Goal: Task Accomplishment & Management: Manage account settings

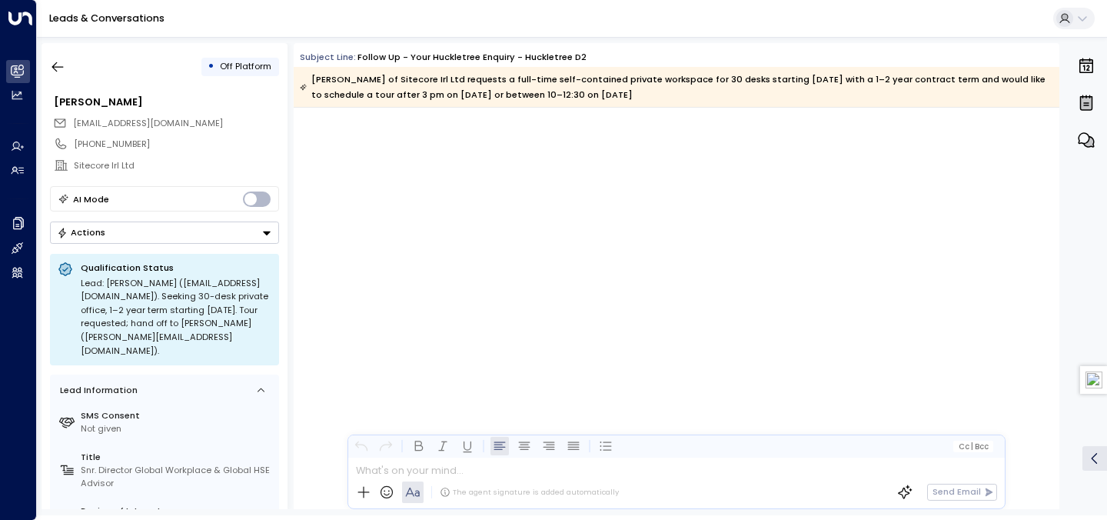
scroll to position [4458, 0]
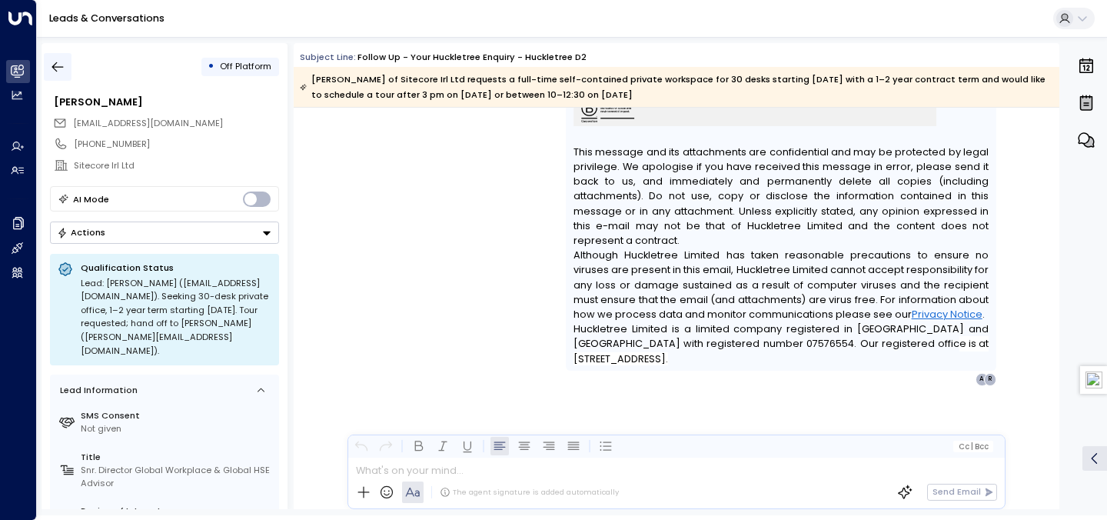
click at [62, 71] on icon "button" at bounding box center [57, 66] width 15 height 15
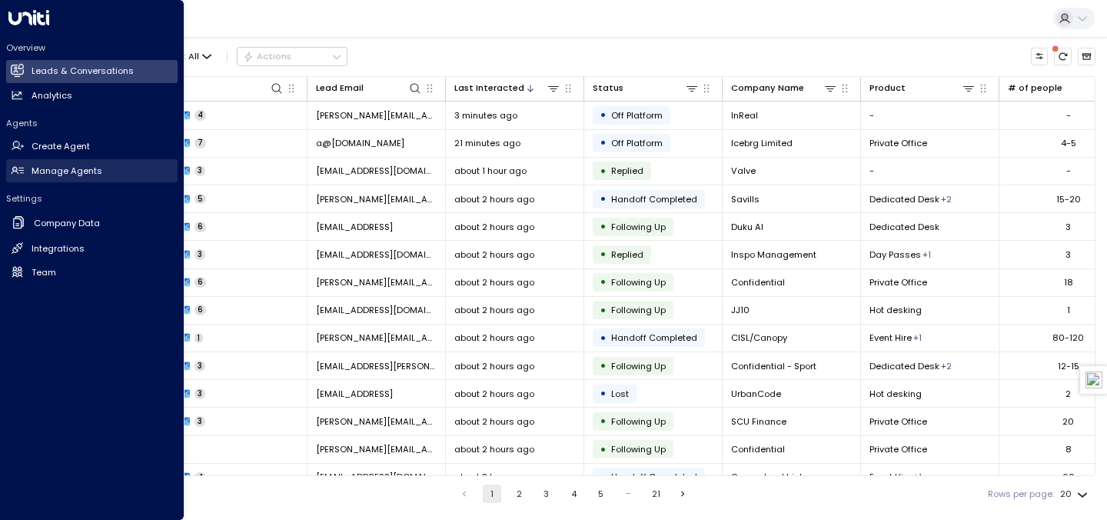
click at [77, 171] on h2 "Manage Agents" at bounding box center [67, 171] width 71 height 13
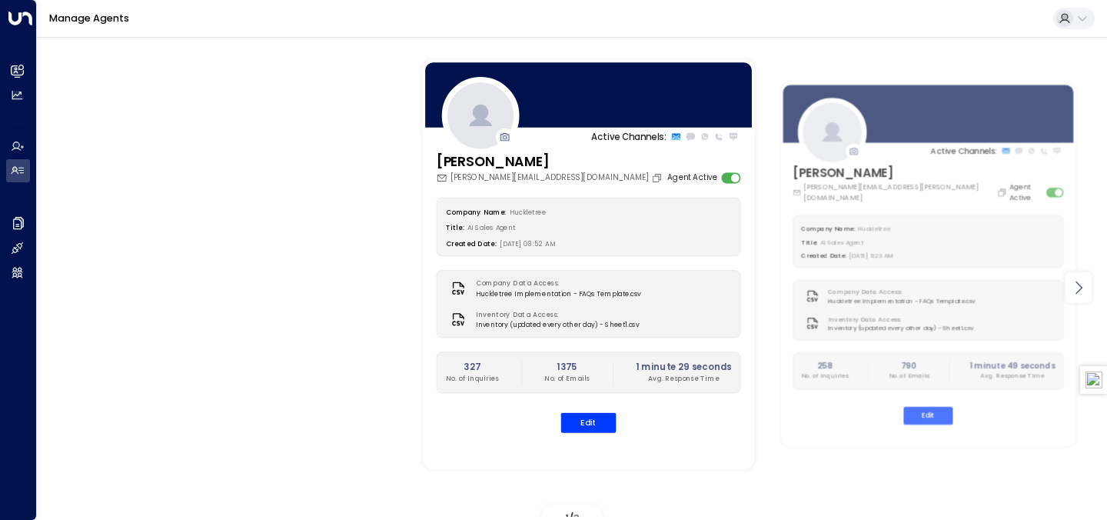
click at [1076, 289] on icon at bounding box center [1078, 287] width 18 height 18
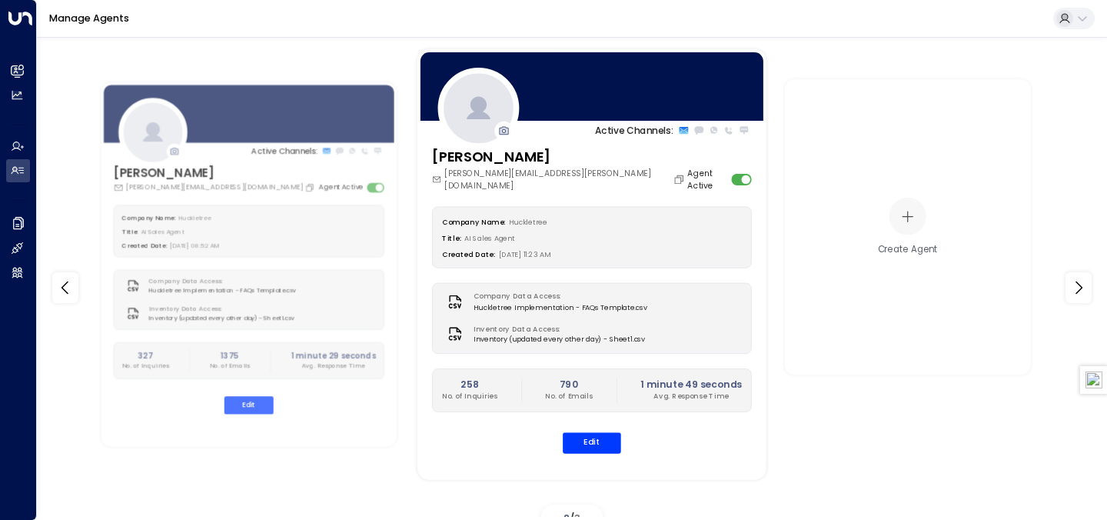
click at [661, 165] on div "[PERSON_NAME] [PERSON_NAME][EMAIL_ADDRESS][PERSON_NAME][DOMAIN_NAME] Agent Acti…" at bounding box center [592, 169] width 320 height 45
click at [602, 437] on button "Edit" at bounding box center [592, 442] width 58 height 21
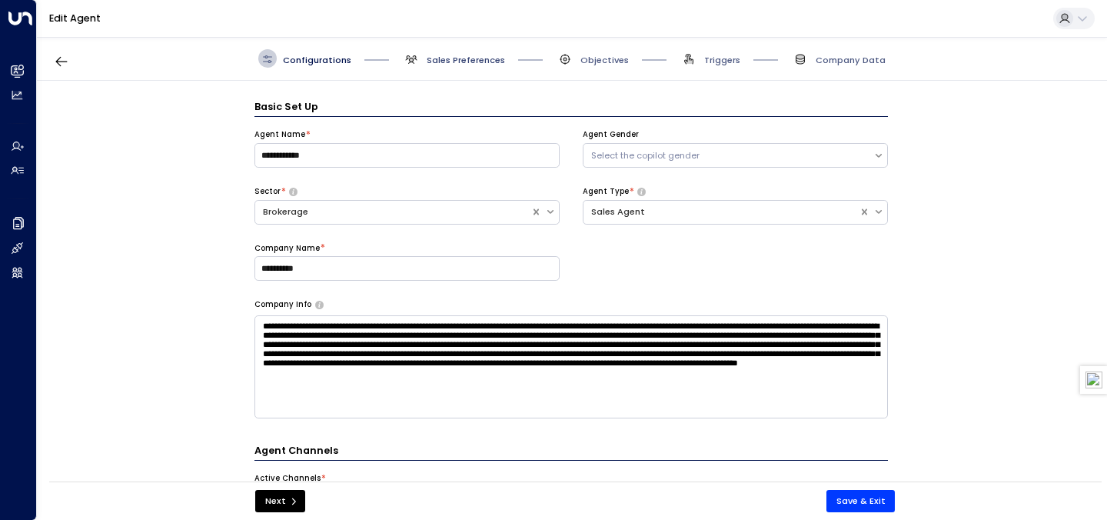
click at [494, 58] on span "Sales Preferences" at bounding box center [466, 60] width 78 height 12
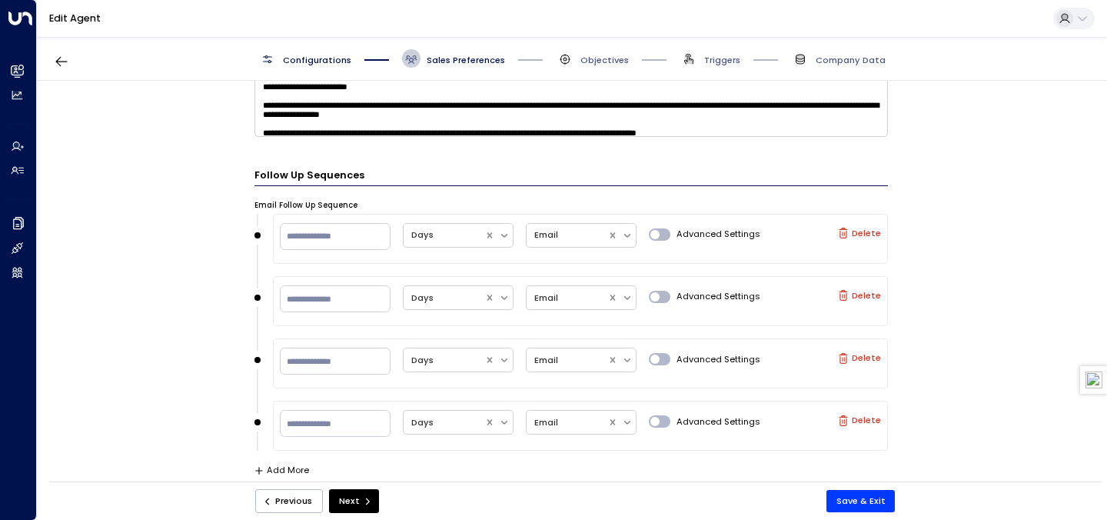
scroll to position [888, 0]
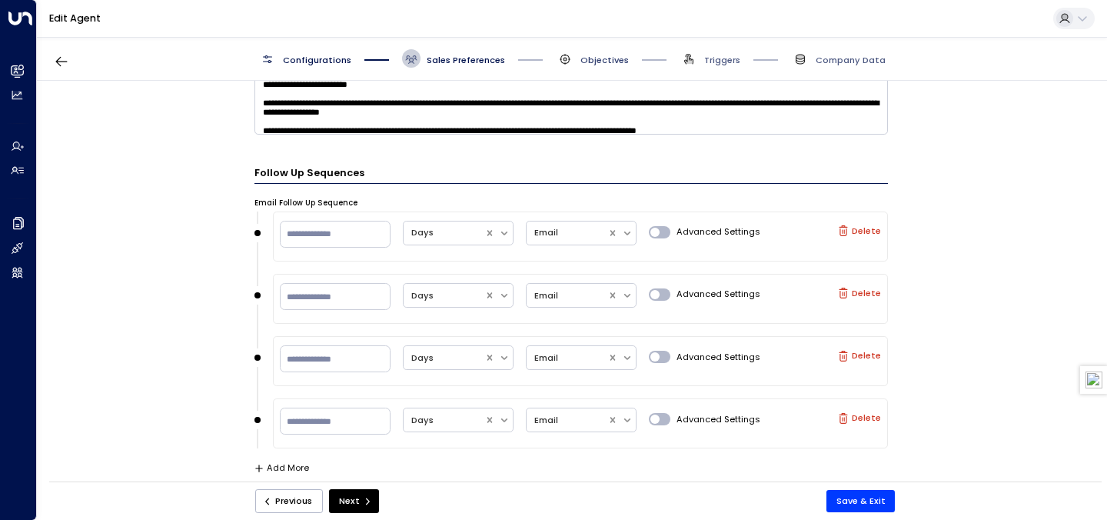
click at [590, 64] on span "Objectives" at bounding box center [604, 60] width 48 height 12
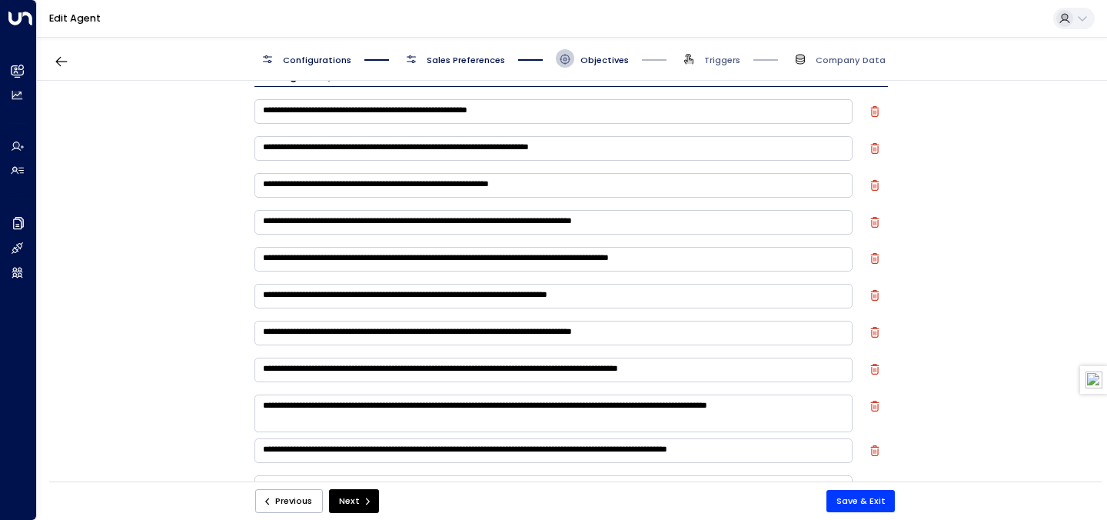
scroll to position [0, 0]
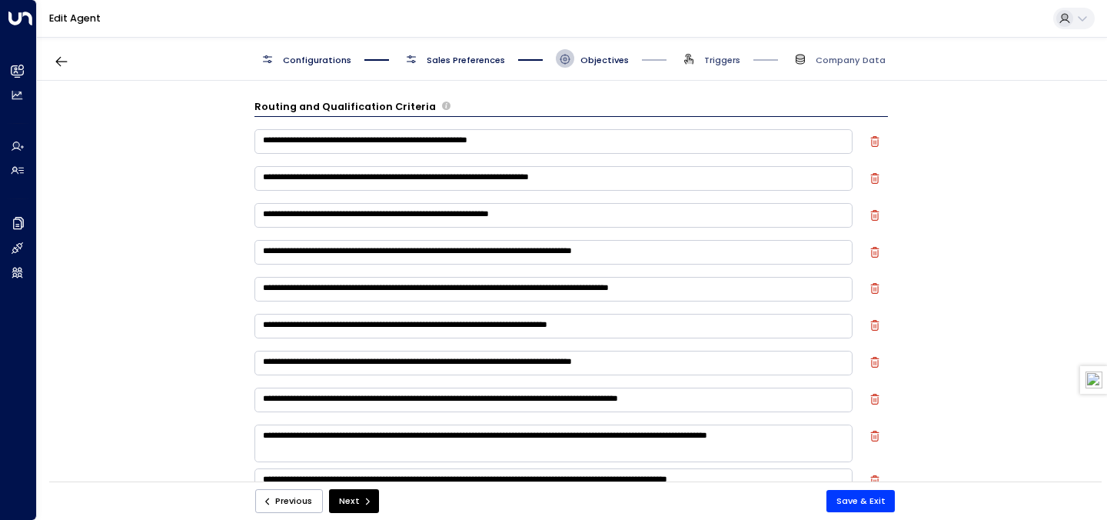
click at [714, 63] on span "Triggers" at bounding box center [722, 60] width 36 height 12
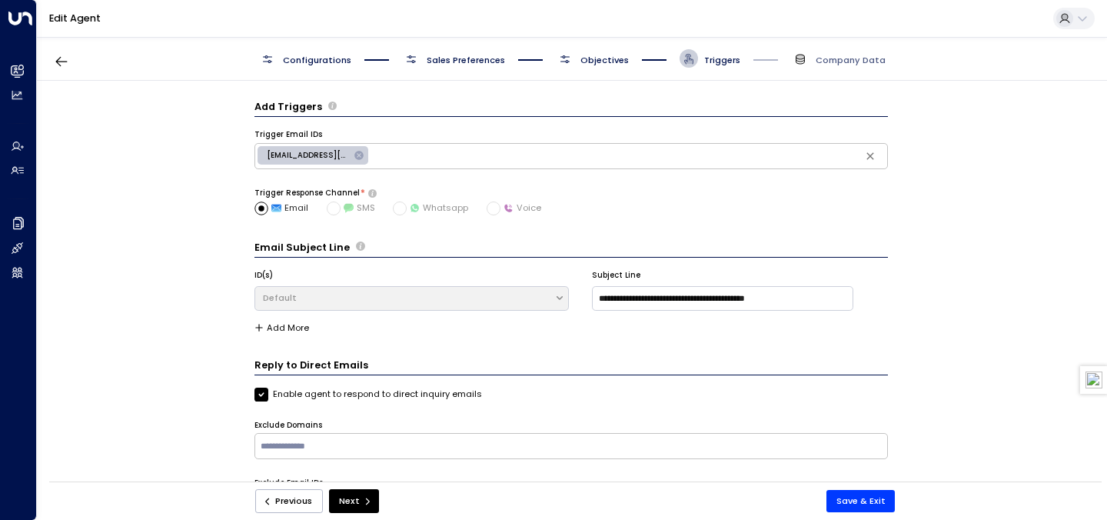
click at [833, 68] on div "Configurations Sales Preferences Objectives Triggers Company Data" at bounding box center [572, 59] width 1070 height 44
click at [839, 51] on span "Company Data" at bounding box center [838, 58] width 95 height 18
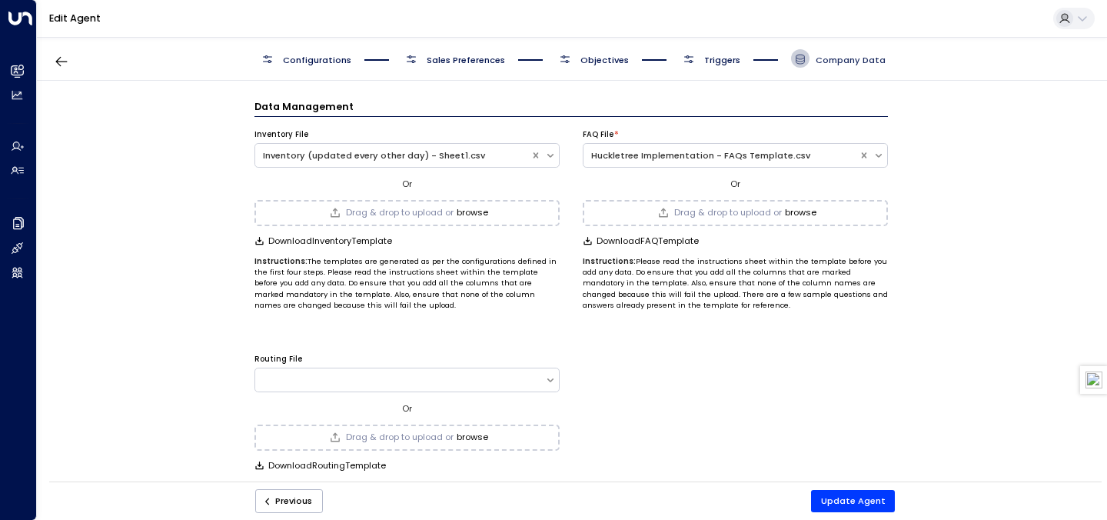
click at [838, 57] on span "Company Data" at bounding box center [851, 60] width 70 height 12
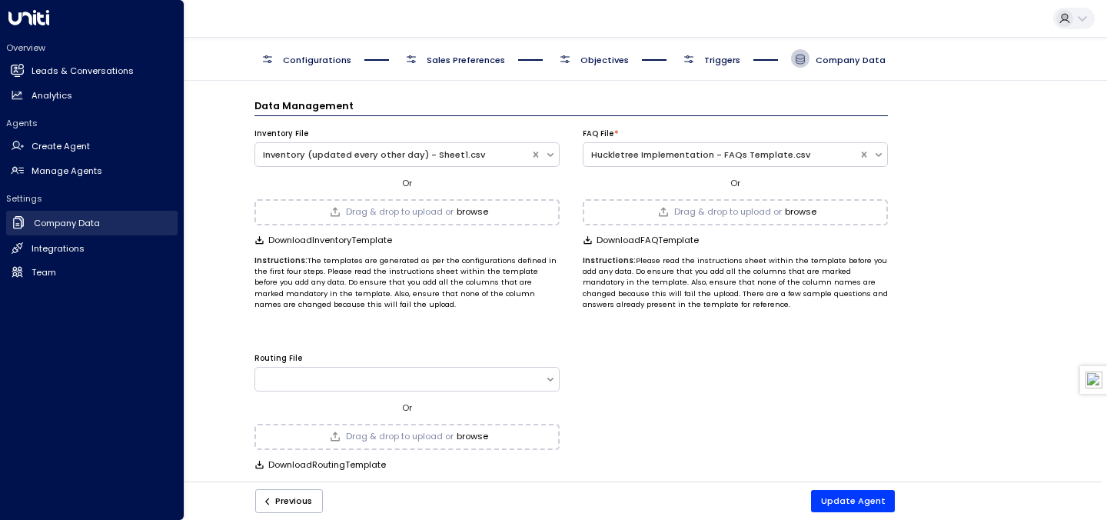
click at [45, 219] on h2 "Company Data" at bounding box center [67, 223] width 66 height 13
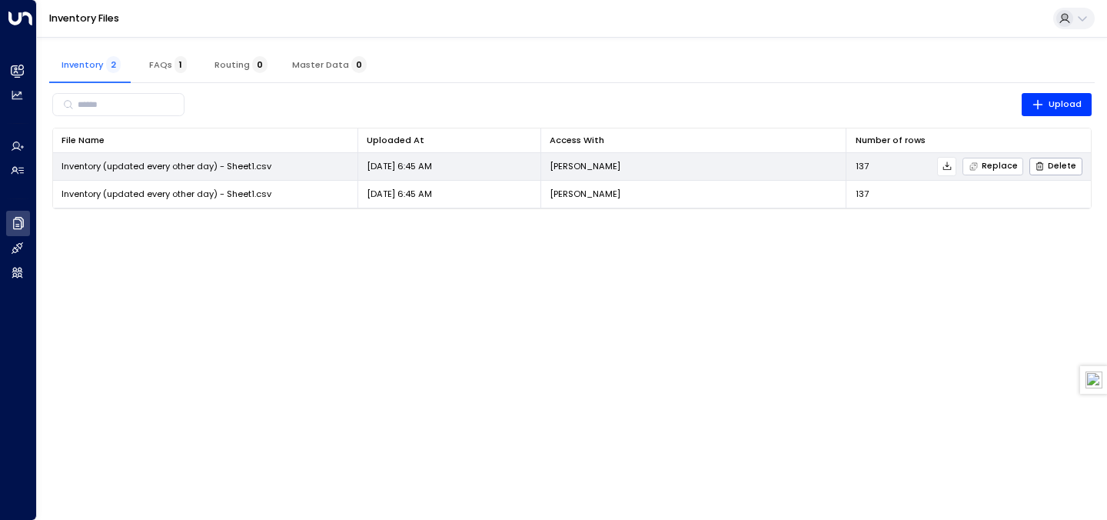
click at [993, 166] on span "Replace" at bounding box center [993, 166] width 49 height 10
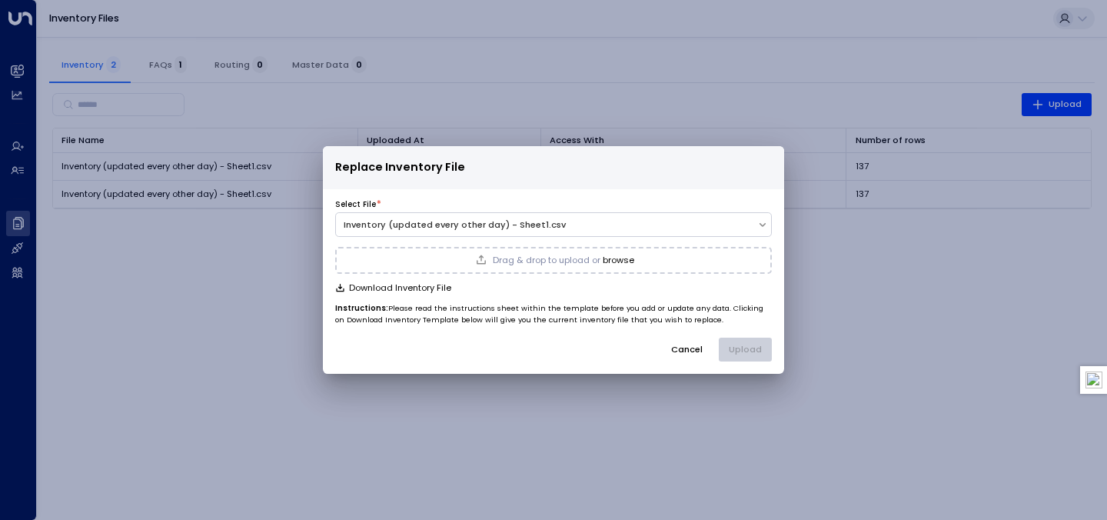
click at [651, 262] on div "Drag & drop to upload or browse" at bounding box center [553, 260] width 437 height 26
click at [699, 356] on button "Cancel" at bounding box center [686, 350] width 53 height 24
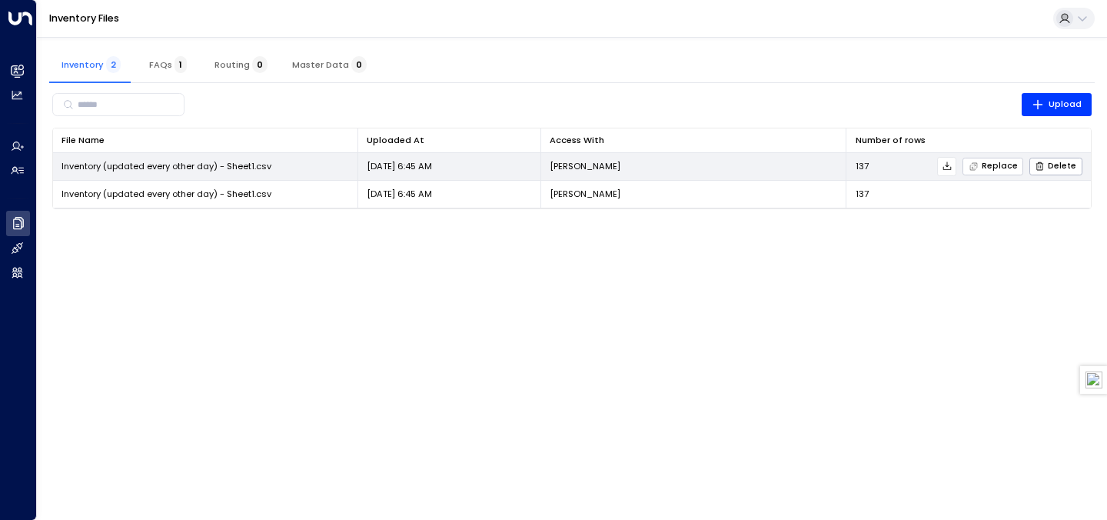
click at [986, 162] on span "Replace" at bounding box center [993, 166] width 49 height 10
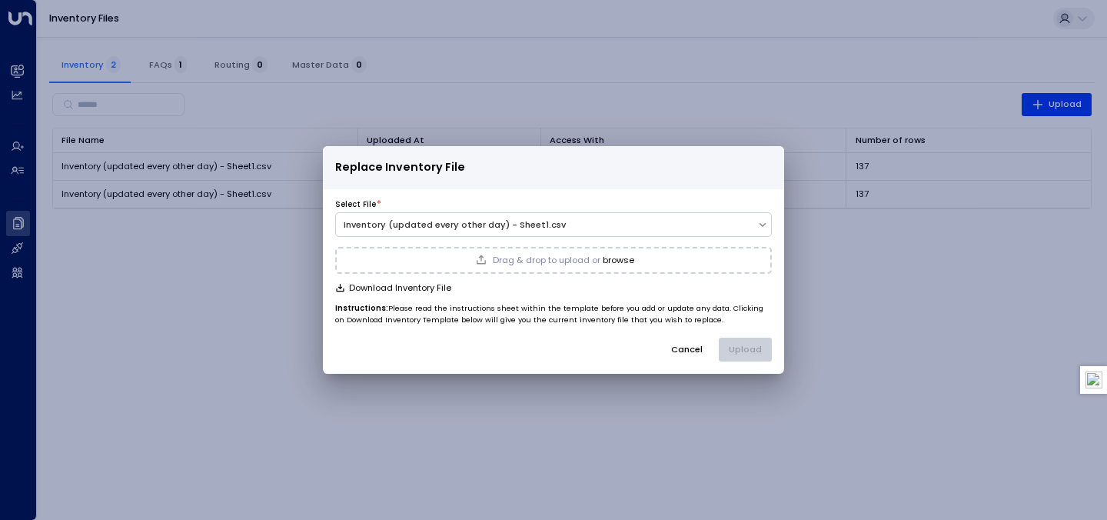
click at [564, 261] on span "Drag & drop to upload or" at bounding box center [547, 260] width 108 height 8
click at [760, 346] on button "Upload" at bounding box center [745, 350] width 53 height 24
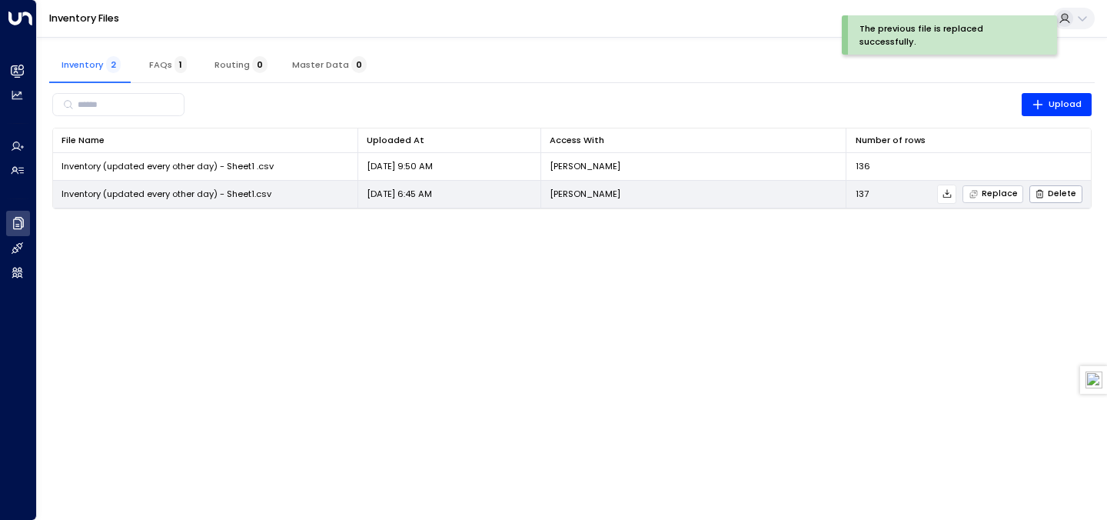
click at [993, 192] on span "Replace" at bounding box center [993, 194] width 49 height 10
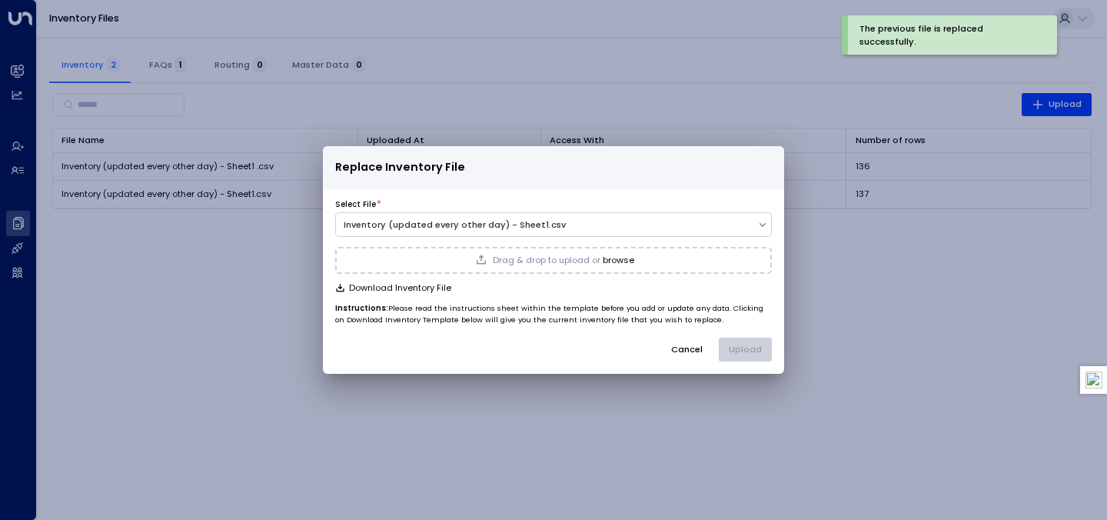
click at [680, 254] on div "Drag & drop to upload or browse" at bounding box center [553, 260] width 437 height 26
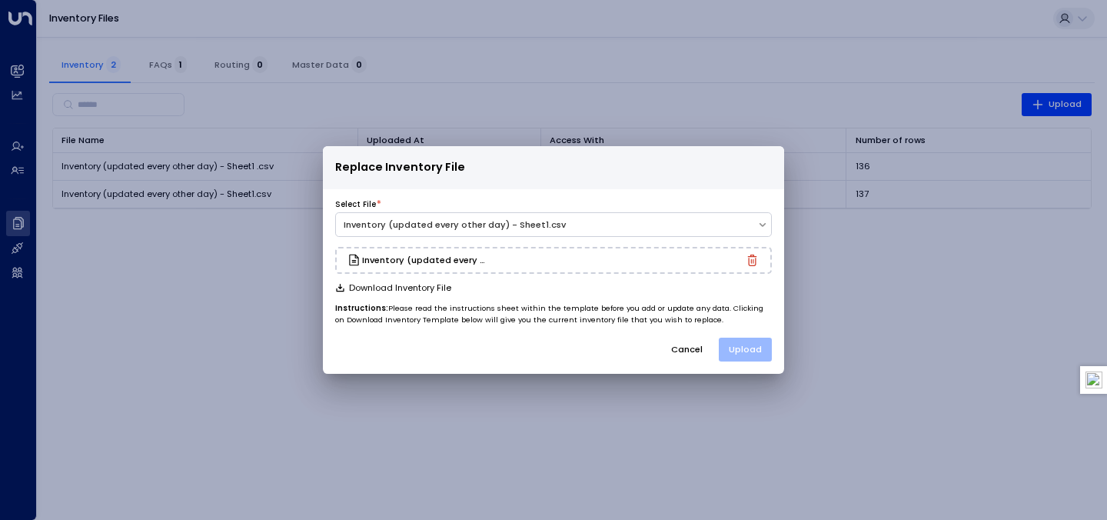
click at [754, 348] on button "Upload" at bounding box center [745, 350] width 53 height 24
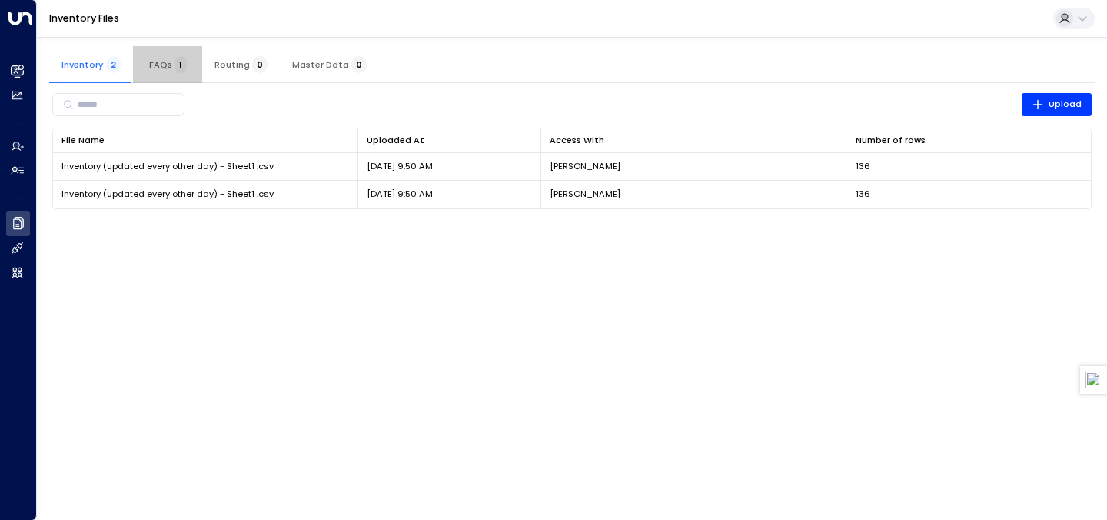
click at [171, 75] on button "FAQs 1" at bounding box center [167, 64] width 69 height 37
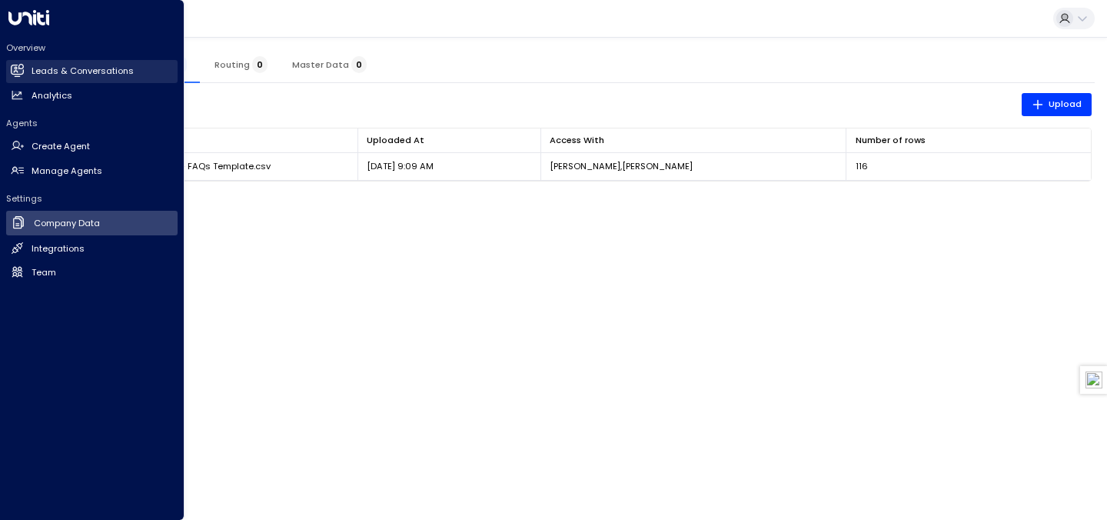
click at [50, 76] on h2 "Leads & Conversations" at bounding box center [83, 71] width 102 height 13
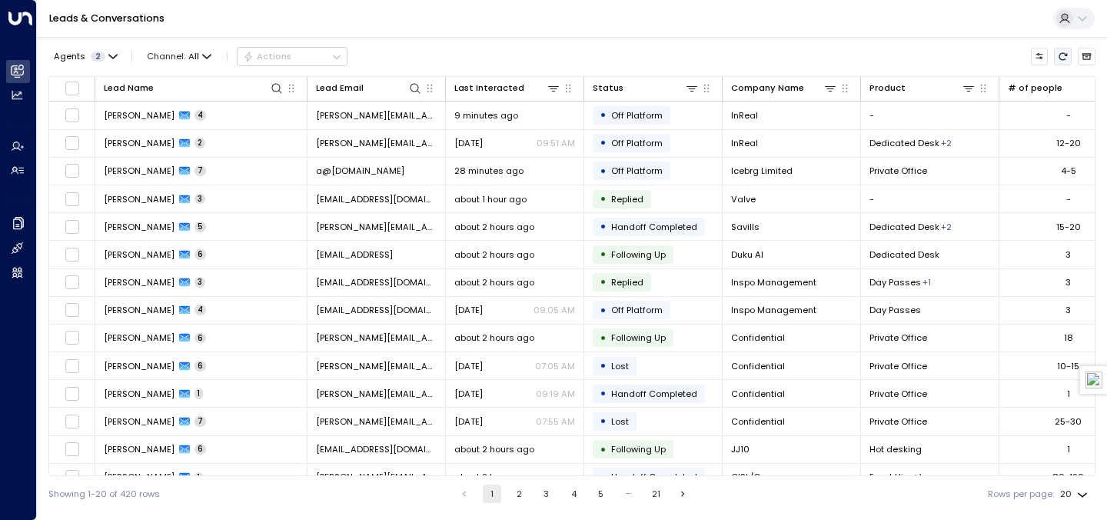
click at [1065, 55] on icon "Refresh" at bounding box center [1063, 57] width 8 height 8
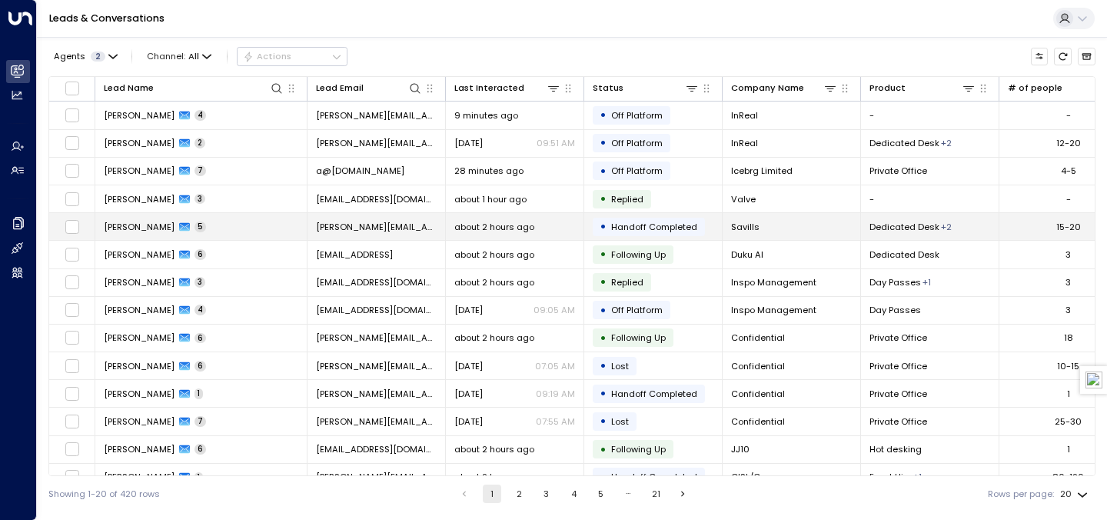
click at [213, 225] on td "[PERSON_NAME] 5" at bounding box center [201, 226] width 212 height 27
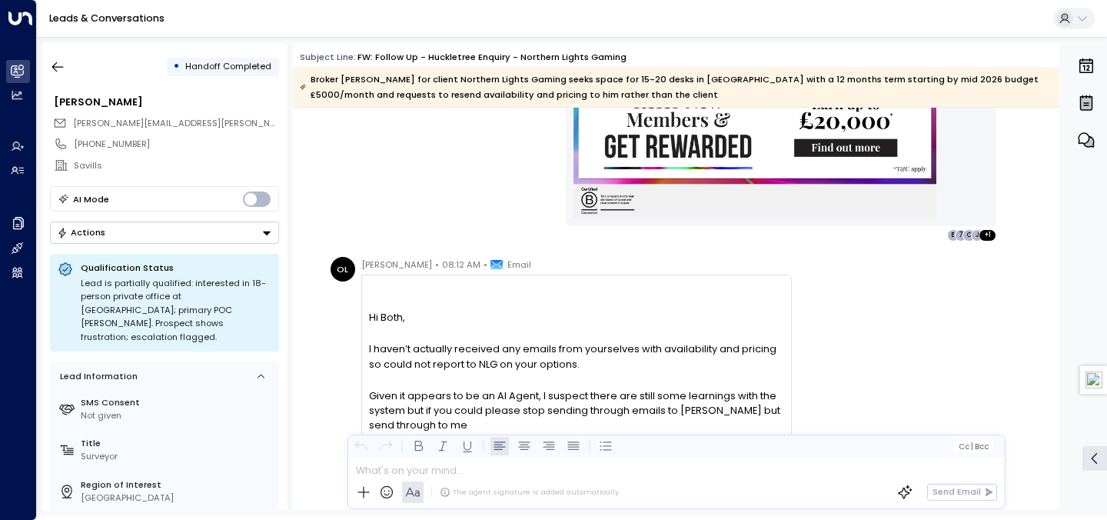
scroll to position [4517, 0]
